Goal: Transaction & Acquisition: Purchase product/service

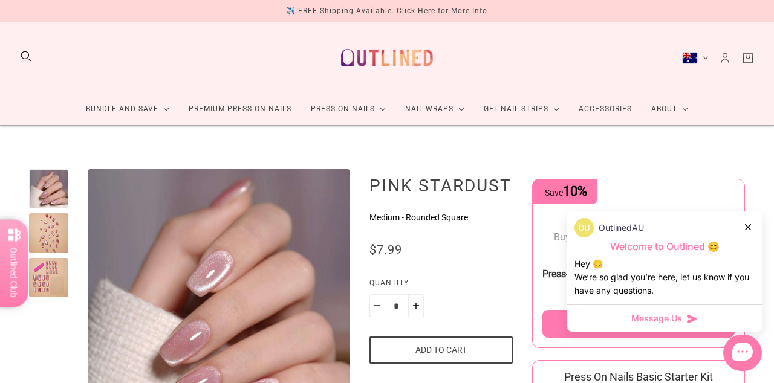
click at [218, 271] on img "Enlarge product image" at bounding box center [219, 300] width 262 height 262
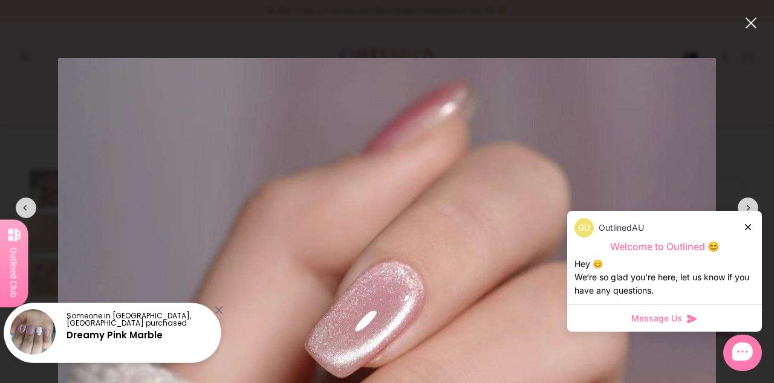
click at [745, 229] on icon at bounding box center [748, 227] width 6 height 6
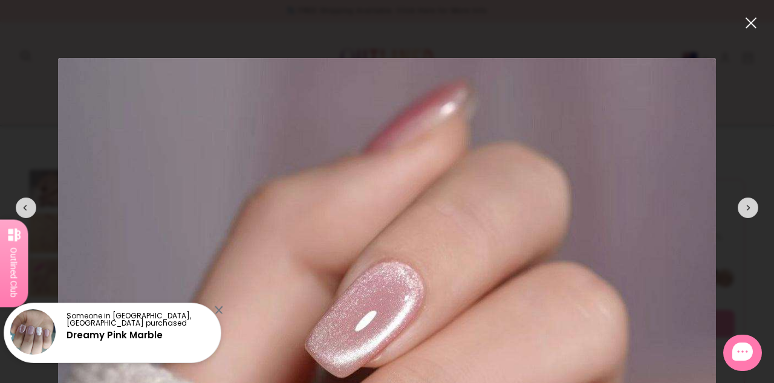
click at [744, 208] on div at bounding box center [748, 208] width 21 height 21
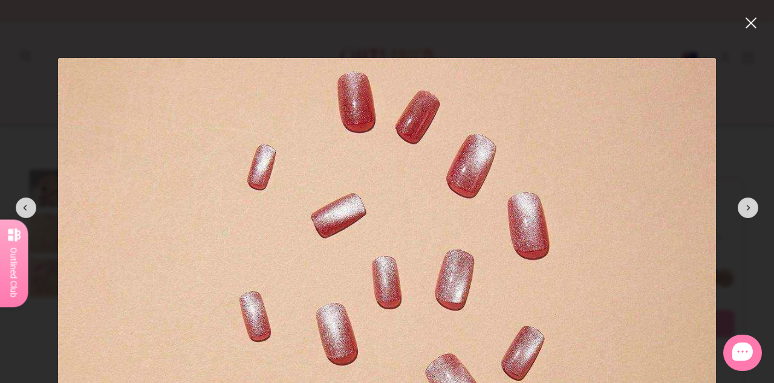
click at [740, 210] on div at bounding box center [748, 208] width 21 height 21
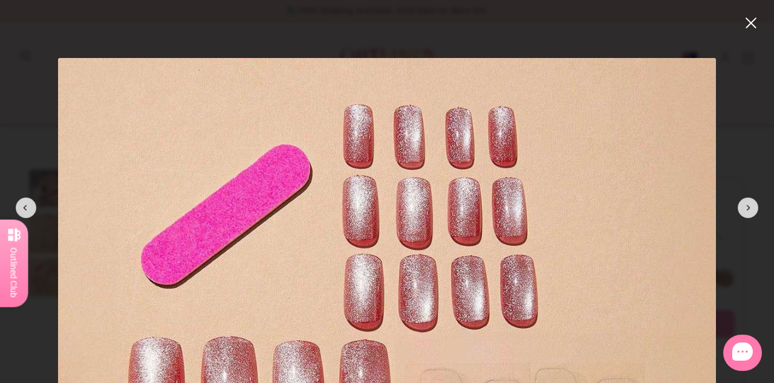
click at [750, 218] on div at bounding box center [748, 208] width 21 height 21
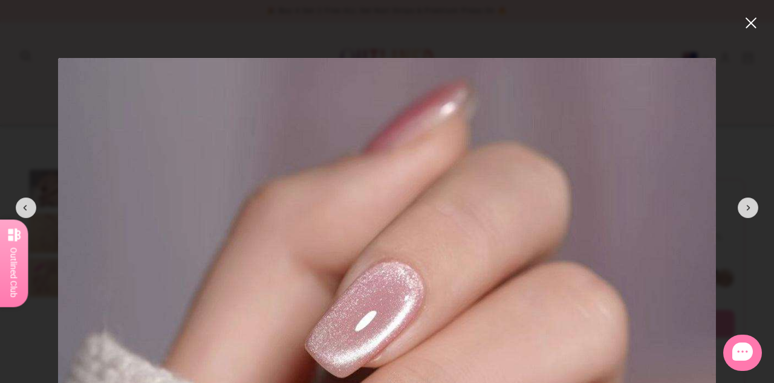
click at [764, 224] on button at bounding box center [748, 208] width 33 height 33
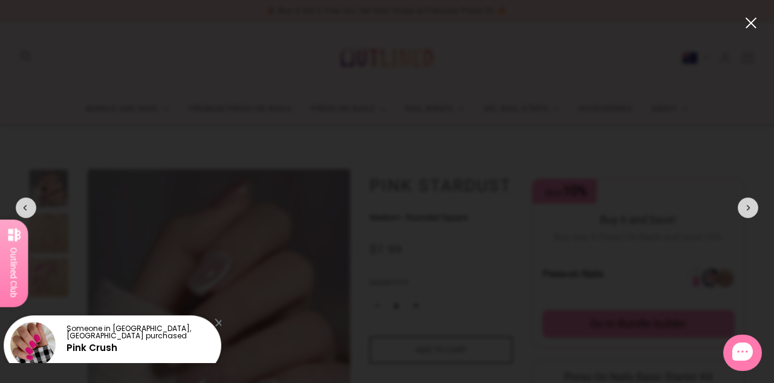
click at [751, 218] on div at bounding box center [748, 208] width 21 height 21
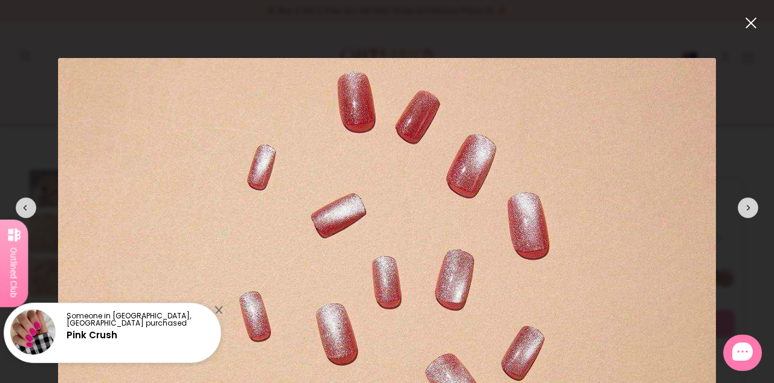
click at [744, 218] on div at bounding box center [748, 208] width 21 height 21
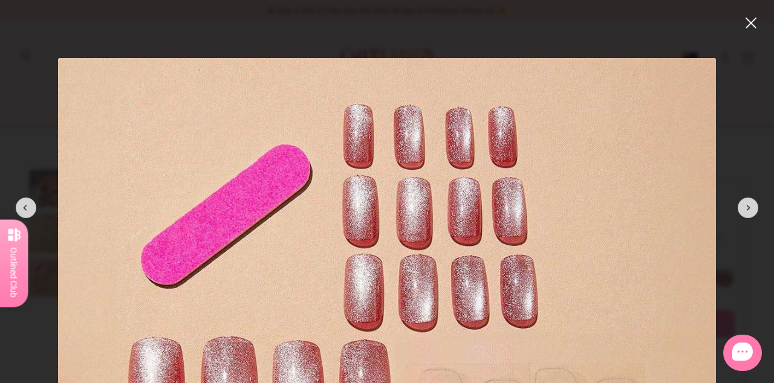
click at [744, 24] on button "close" at bounding box center [751, 23] width 15 height 15
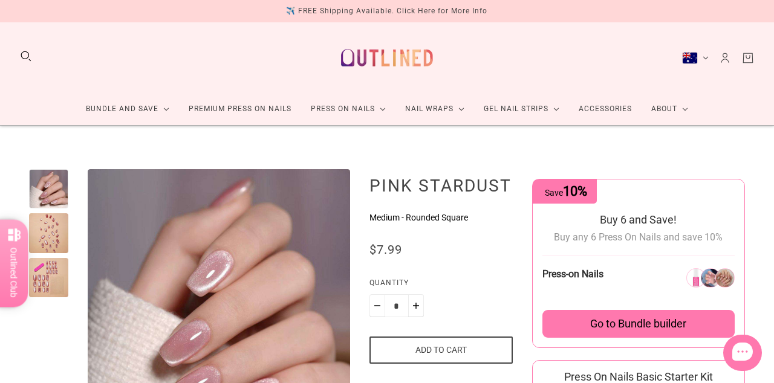
click at [450, 354] on button "Add to cart" at bounding box center [440, 350] width 143 height 27
click at [449, 354] on button "Add to cart" at bounding box center [440, 350] width 143 height 27
click at [446, 350] on button "Add to cart" at bounding box center [440, 350] width 143 height 27
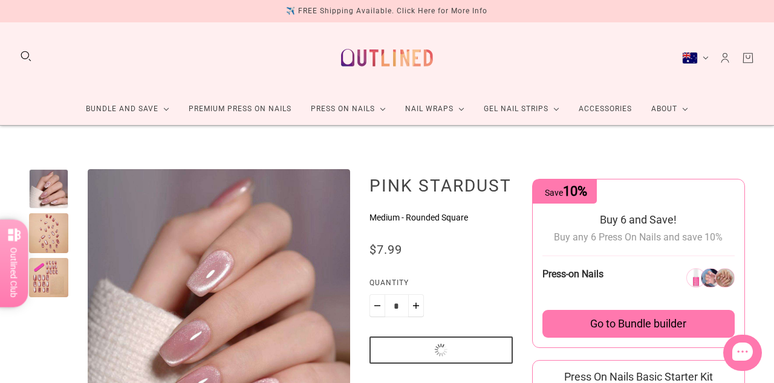
click at [445, 354] on button "Add to cart" at bounding box center [440, 350] width 143 height 27
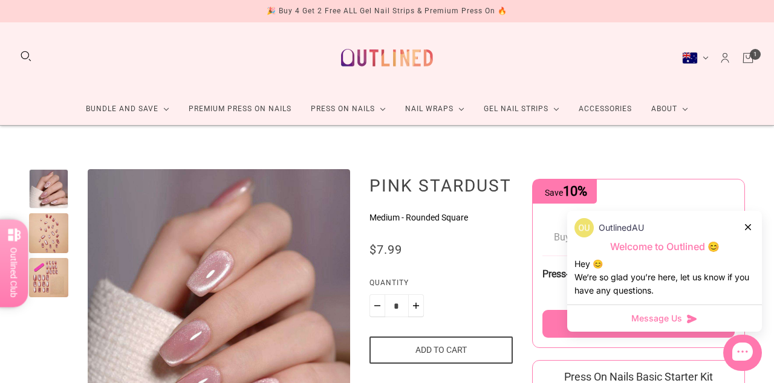
click at [447, 352] on button "Add to cart" at bounding box center [440, 350] width 143 height 27
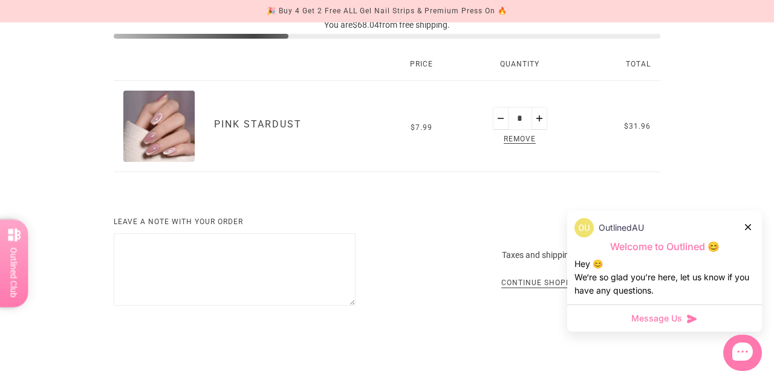
scroll to position [183, 0]
